Goal: Task Accomplishment & Management: Manage account settings

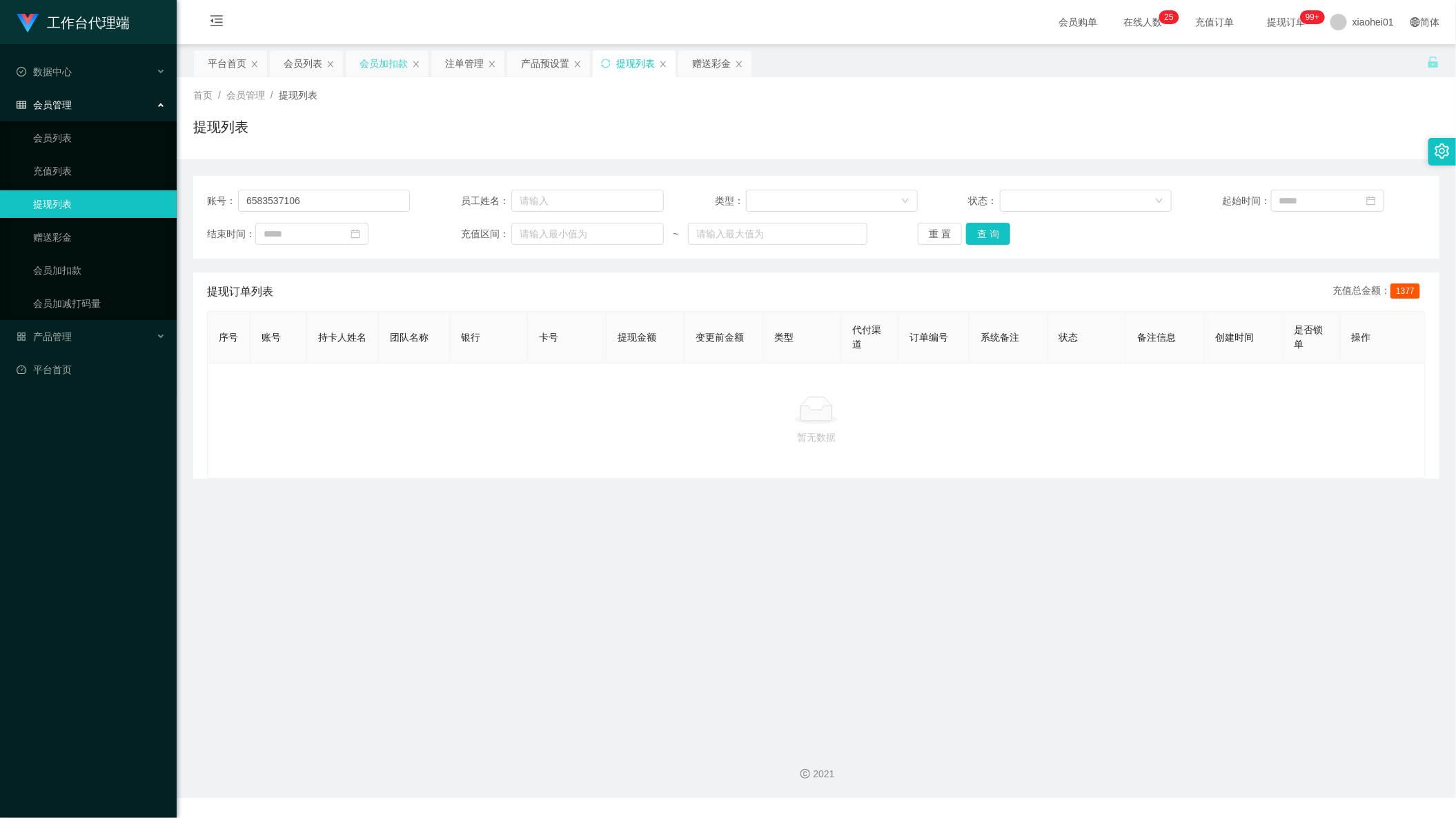
click at [394, 61] on div "会员加扣款" at bounding box center [384, 64] width 48 height 26
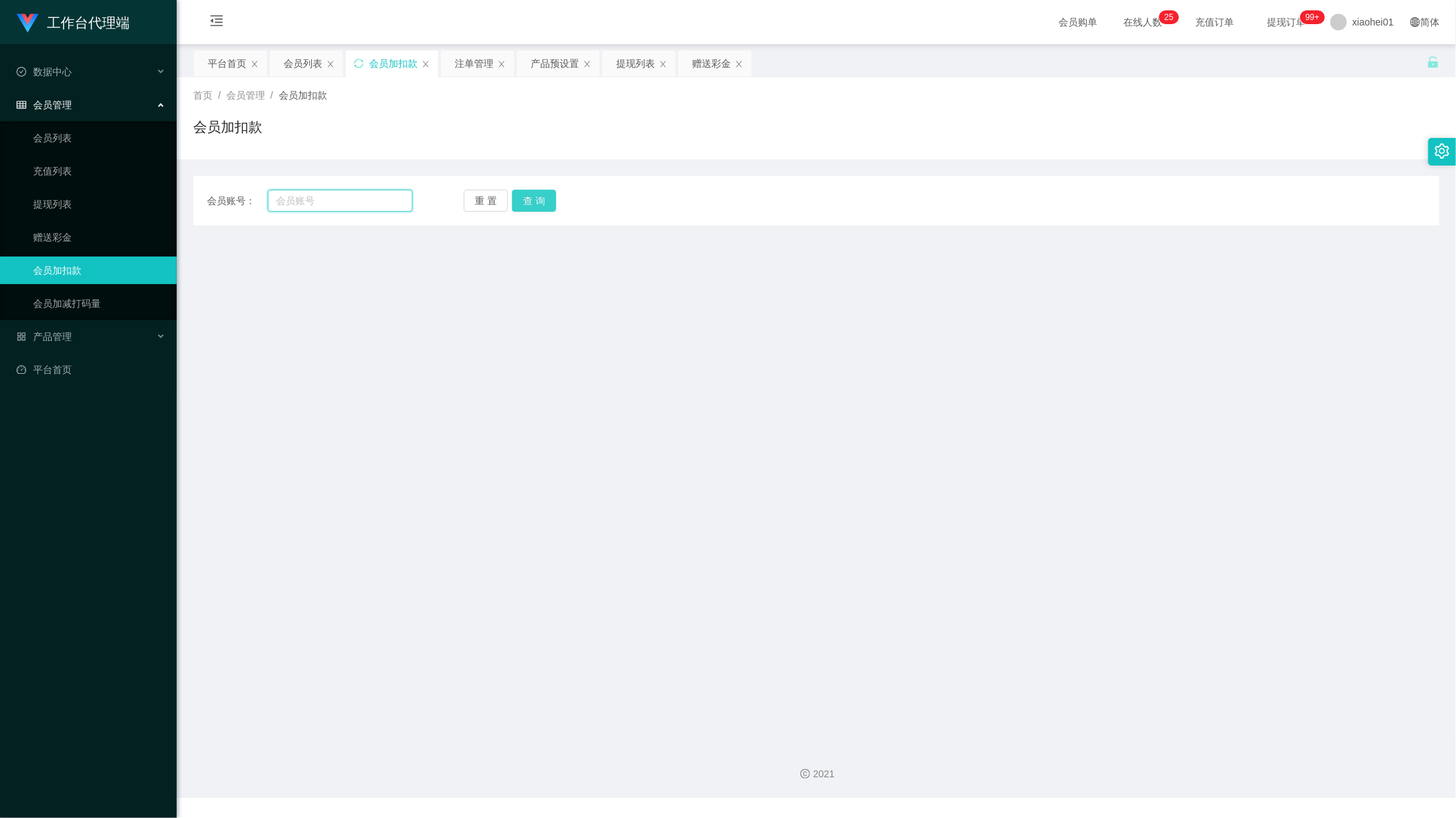
drag, startPoint x: 374, startPoint y: 189, endPoint x: 514, endPoint y: 205, distance: 140.9
click at [374, 190] on input "text" at bounding box center [340, 201] width 145 height 22
paste input "niuniu12"
type input "niuniu12"
click at [551, 197] on button "查 询" at bounding box center [534, 201] width 44 height 22
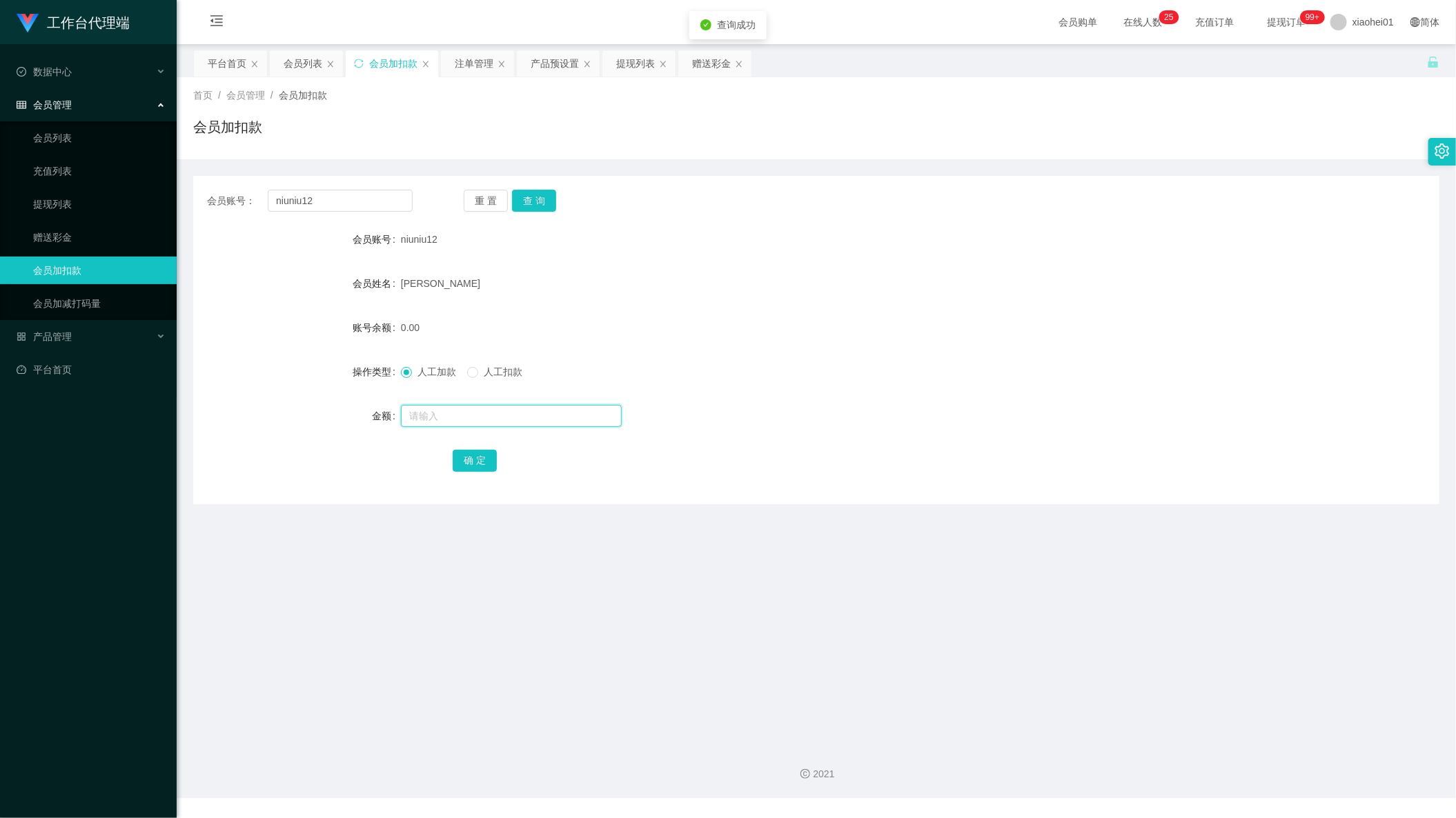
click at [535, 408] on input "text" at bounding box center [510, 416] width 220 height 22
type input "160"
drag, startPoint x: 450, startPoint y: 468, endPoint x: 469, endPoint y: 461, distance: 20.2
click at [453, 468] on button "确 定" at bounding box center [475, 461] width 44 height 22
click at [469, 460] on button "确 定" at bounding box center [475, 461] width 44 height 22
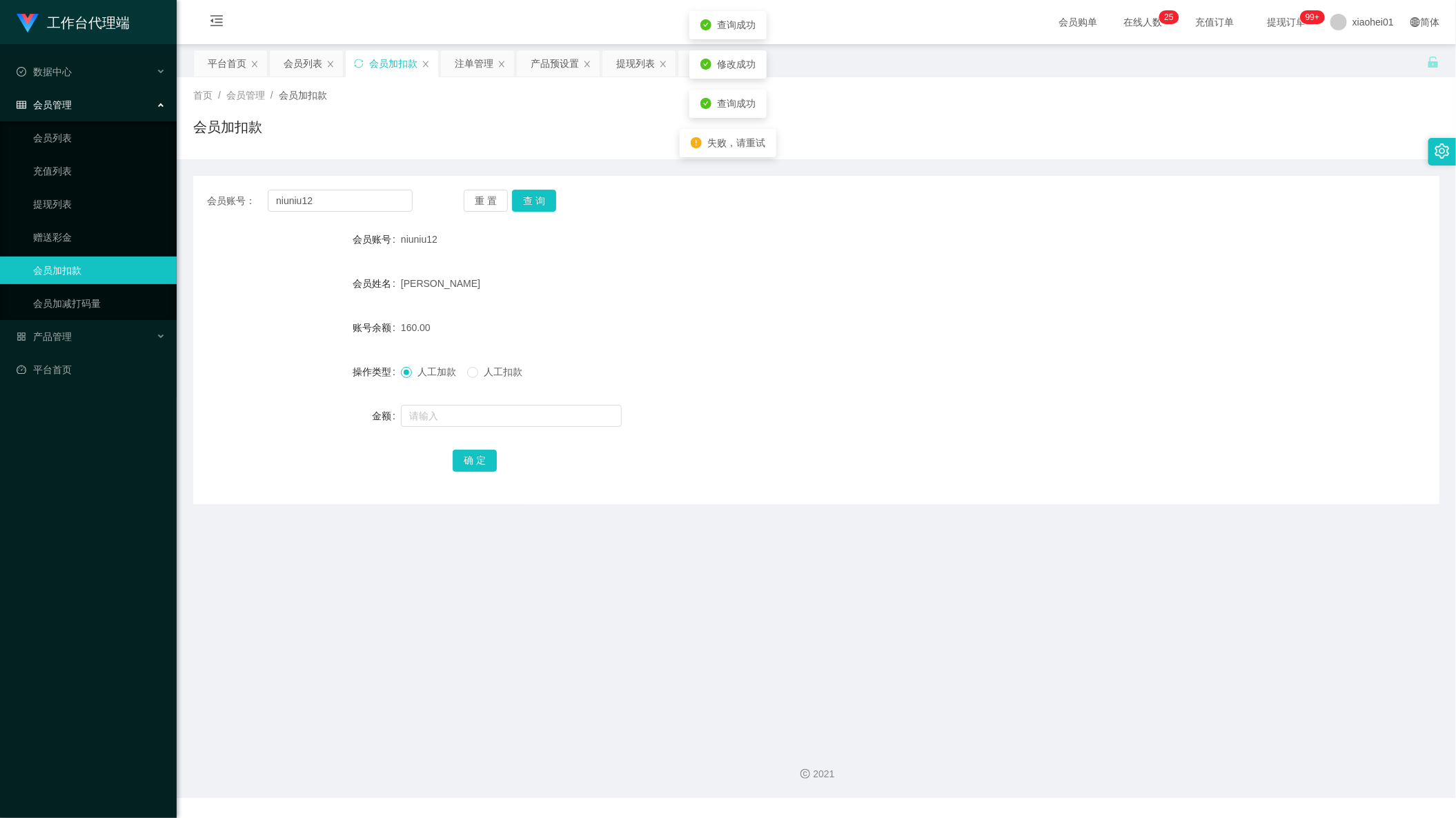
drag, startPoint x: 884, startPoint y: 356, endPoint x: 1186, endPoint y: 139, distance: 371.9
click at [911, 327] on form "会员账号 niuniu12 会员姓名 CHONG LAI HWA 账号余额 160.00 操作类型 人工加款 人工扣款 金额 确 定" at bounding box center [816, 349] width 1246 height 248
click at [650, 63] on div "提现列表" at bounding box center [635, 64] width 39 height 26
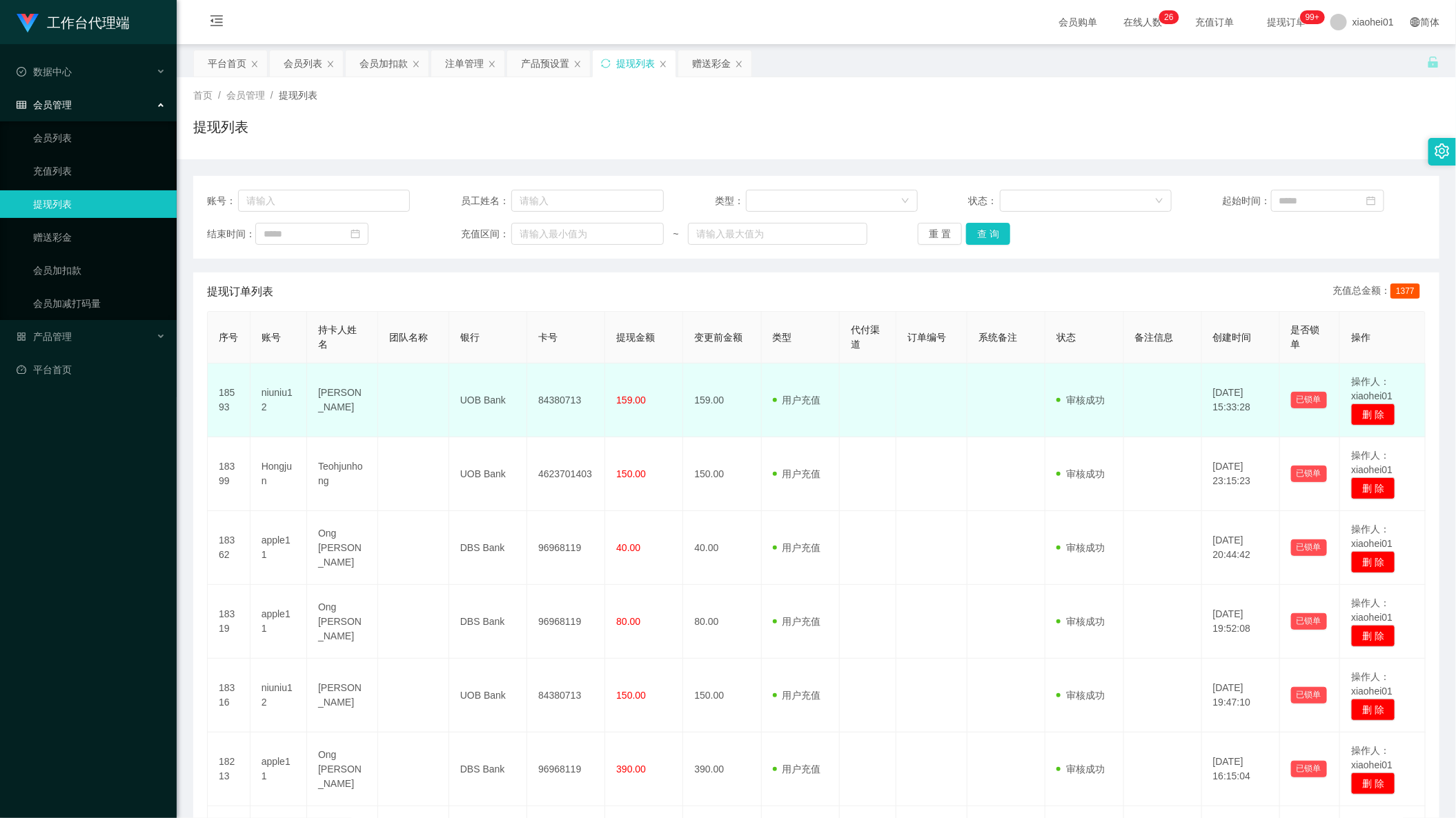
click at [994, 375] on td at bounding box center [1006, 400] width 78 height 74
